Goal: Information Seeking & Learning: Learn about a topic

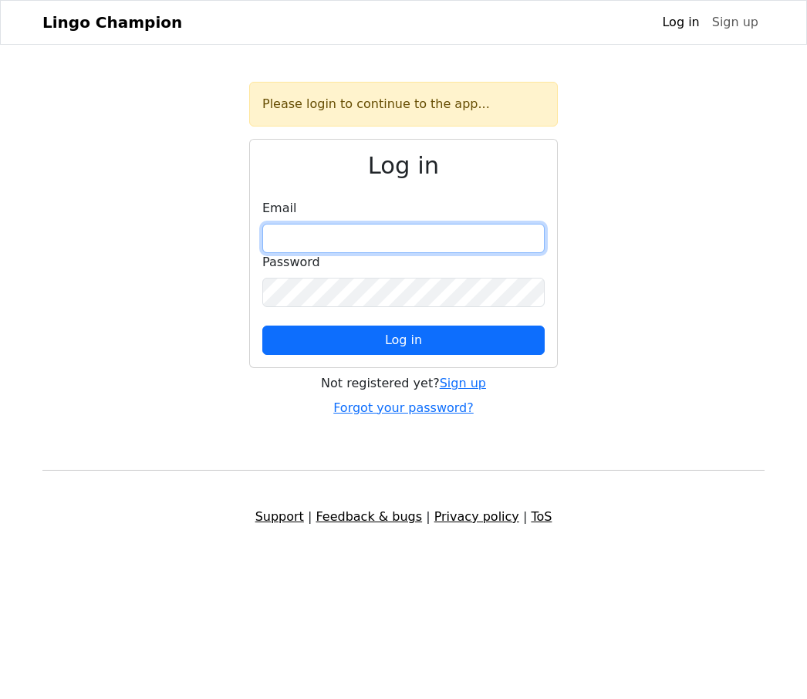
type input "**********"
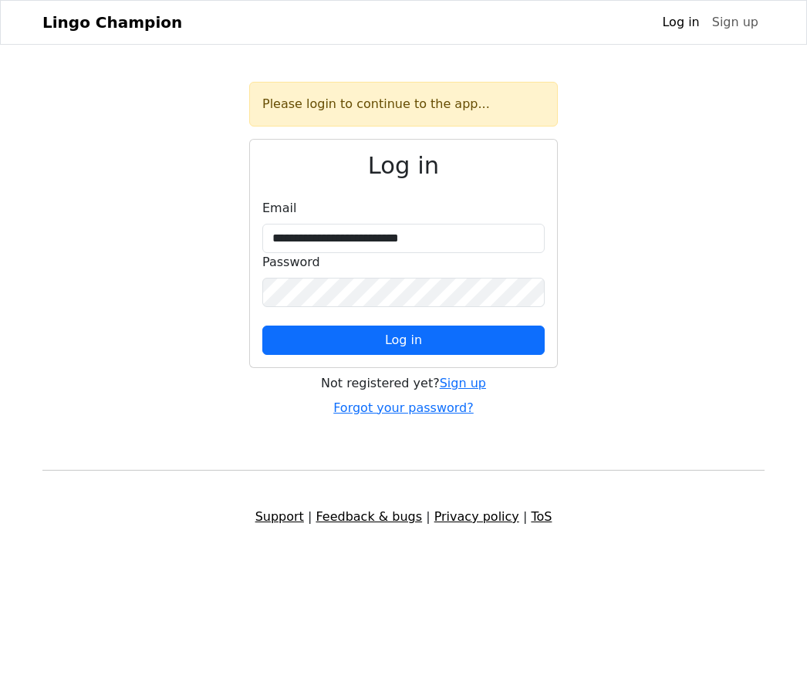
click at [404, 340] on button "Log in" at bounding box center [403, 340] width 283 height 29
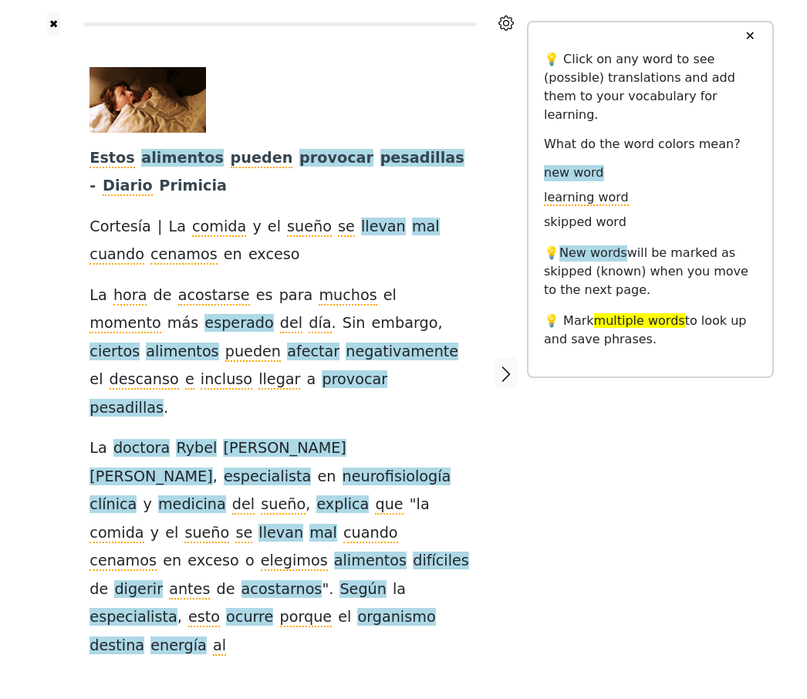
click at [394, 154] on span "pesadillas" at bounding box center [423, 158] width 84 height 19
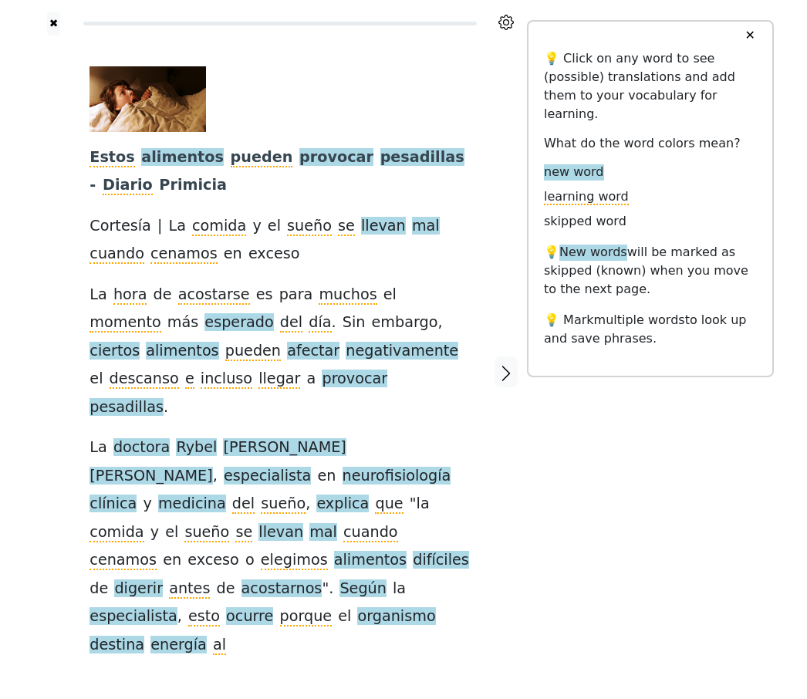
click at [333, 291] on span "muchos" at bounding box center [348, 295] width 58 height 19
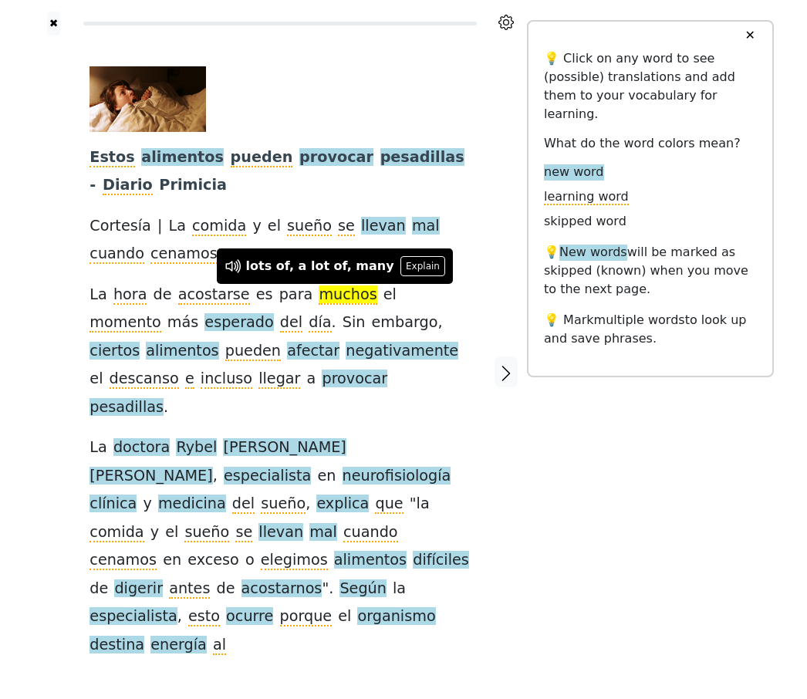
click at [521, 427] on div at bounding box center [506, 372] width 41 height 673
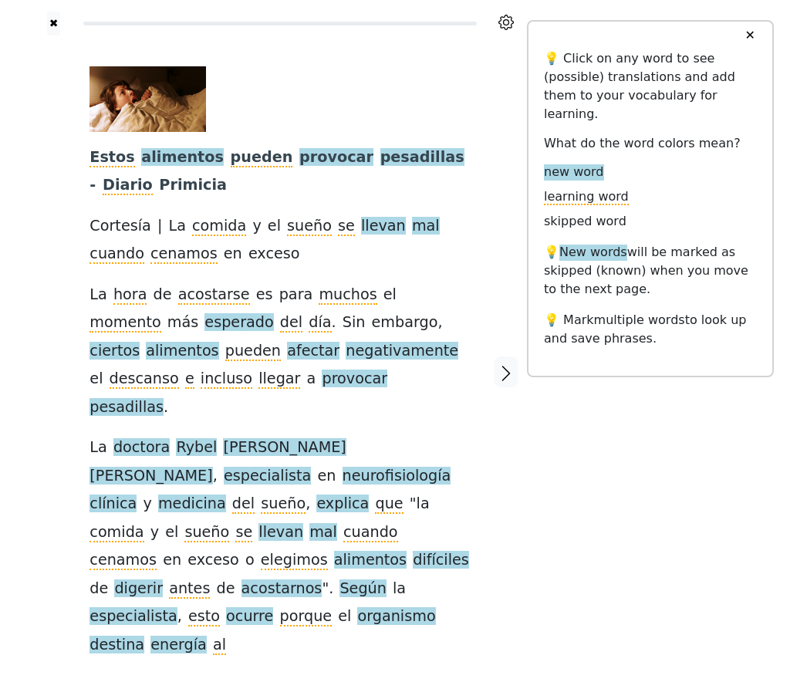
click at [205, 329] on span "esperado" at bounding box center [239, 323] width 69 height 19
click at [514, 458] on div at bounding box center [506, 372] width 41 height 673
click at [218, 343] on span "alimentos" at bounding box center [182, 352] width 73 height 19
click at [526, 410] on div at bounding box center [506, 372] width 41 height 673
click at [252, 371] on span "incluso" at bounding box center [227, 380] width 52 height 19
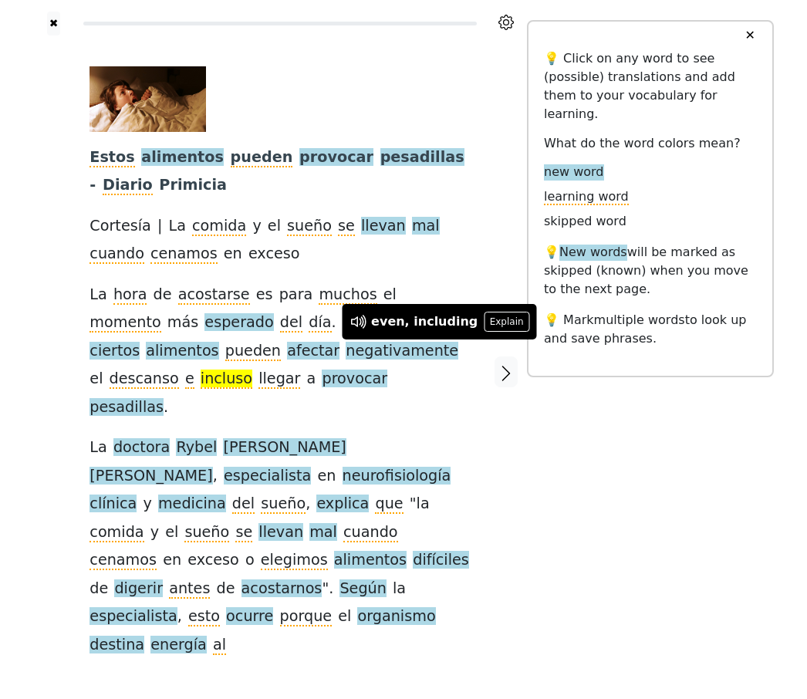
click at [519, 405] on div at bounding box center [506, 372] width 41 height 673
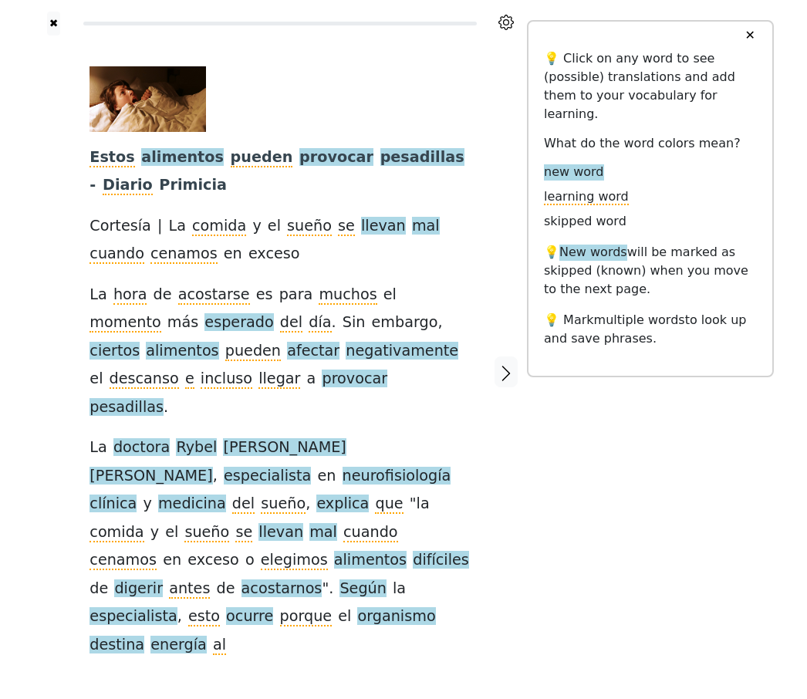
click at [259, 376] on span "llegar" at bounding box center [280, 380] width 42 height 19
click at [368, 387] on div "Estos alimentos pueden provocar pesadillas - Diario Primicia Cortesía | La comi…" at bounding box center [280, 363] width 381 height 593
click at [322, 374] on span "provocar" at bounding box center [355, 380] width 66 height 19
click at [164, 399] on span "pesadillas" at bounding box center [127, 408] width 74 height 19
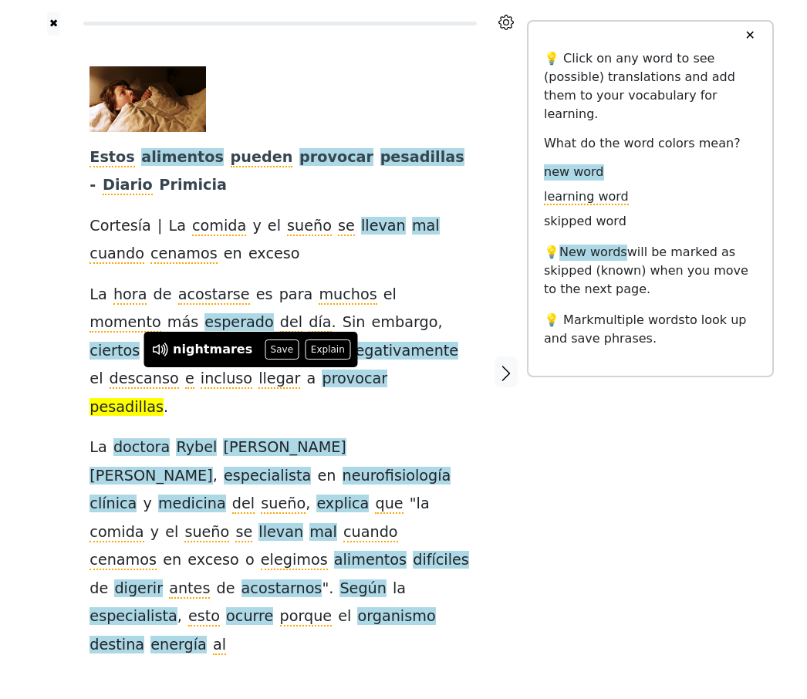
click at [486, 397] on div at bounding box center [506, 372] width 41 height 673
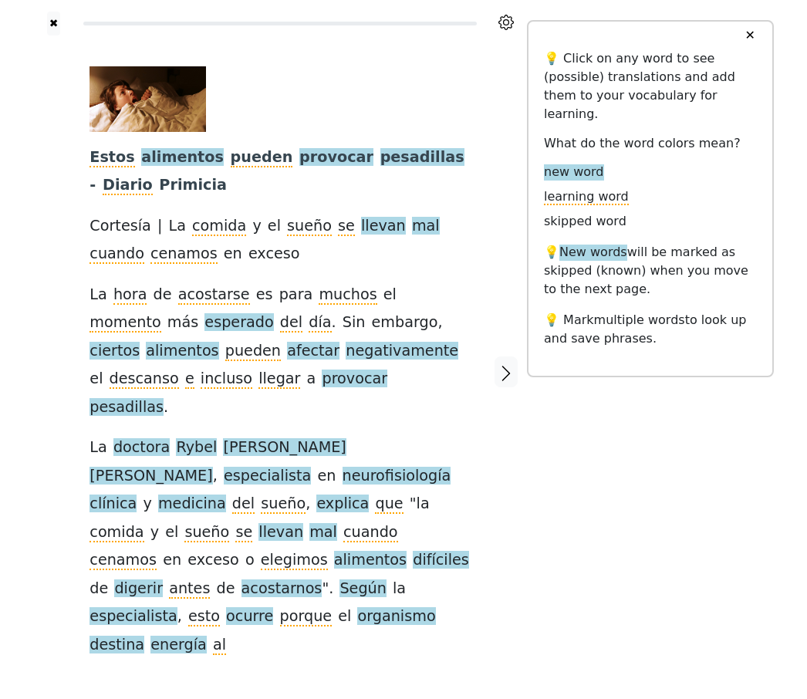
click at [303, 524] on span "llevan" at bounding box center [281, 533] width 45 height 19
click at [459, 485] on div "Estos alimentos pueden provocar pesadillas - Diario Primicia Cortesía | La comi…" at bounding box center [280, 363] width 381 height 593
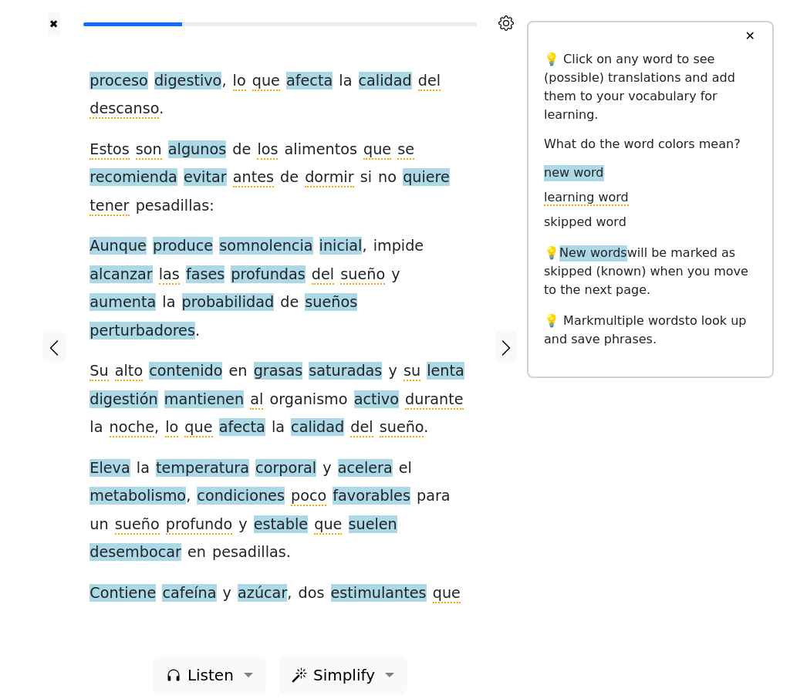
click at [481, 438] on div "proceso digestivo , lo que afecta la calidad del descanso . Estos son algunos d…" at bounding box center [279, 346] width 411 height 621
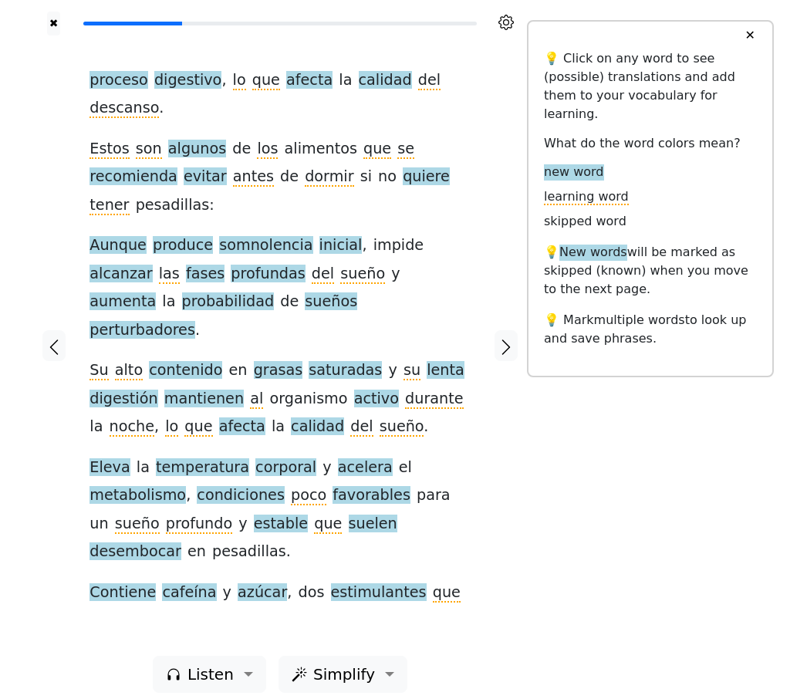
click at [510, 339] on icon "button" at bounding box center [506, 348] width 19 height 19
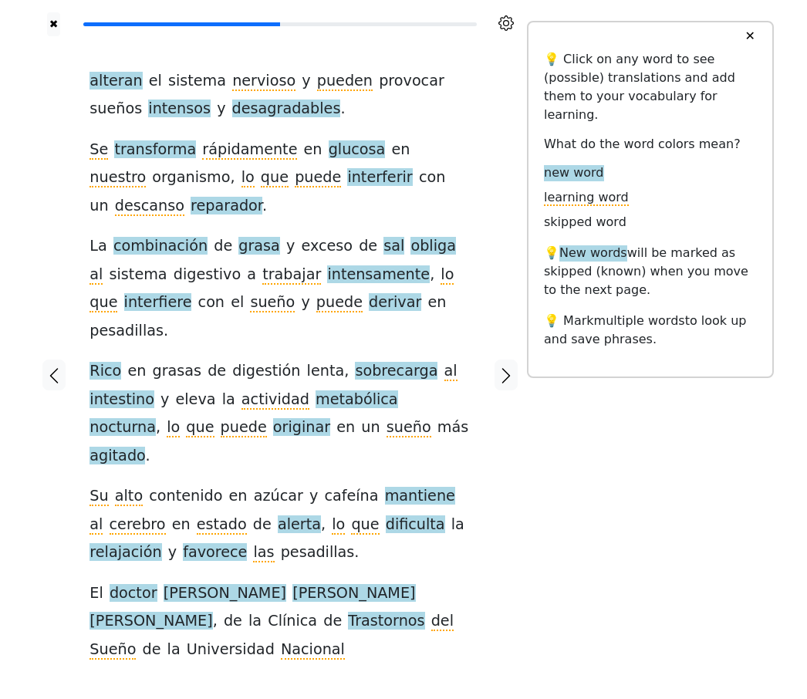
click at [255, 243] on span "grasa" at bounding box center [260, 246] width 42 height 19
click at [369, 303] on span "derivar" at bounding box center [395, 302] width 52 height 19
